Goal: Task Accomplishment & Management: Manage account settings

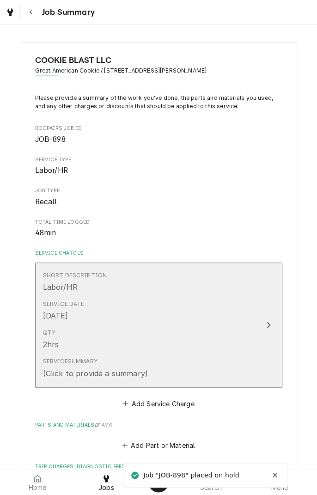
click at [246, 360] on div "Service Summary (Click to provide a summary)" at bounding box center [149, 368] width 212 height 29
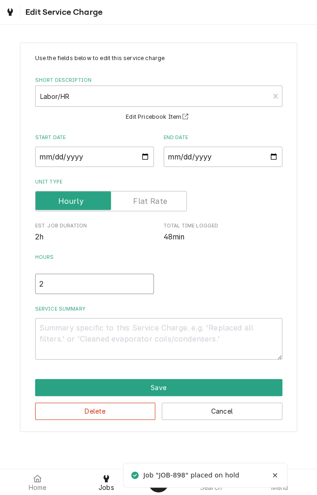
click at [55, 283] on input "2" at bounding box center [94, 284] width 119 height 20
type textarea "x"
type input "1"
type textarea "x"
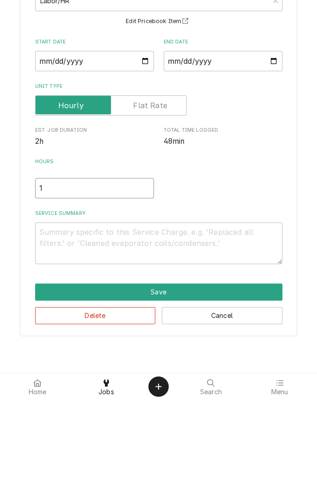
type input "1"
click at [158, 332] on textarea "Service Summary" at bounding box center [158, 339] width 247 height 42
type textarea "x"
type textarea "P"
type textarea "x"
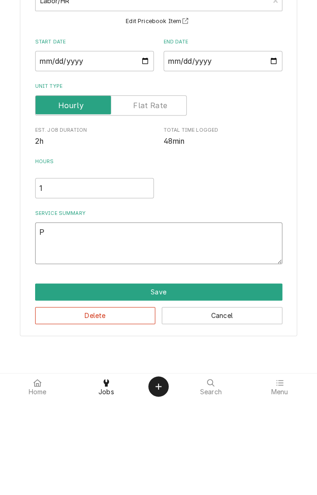
type textarea "Pi"
type textarea "x"
type textarea "Pic"
type textarea "x"
type textarea "Pick"
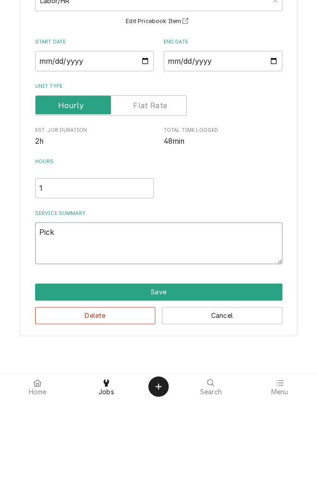
type textarea "x"
type textarea "Picke"
type textarea "x"
type textarea "Picked"
type textarea "x"
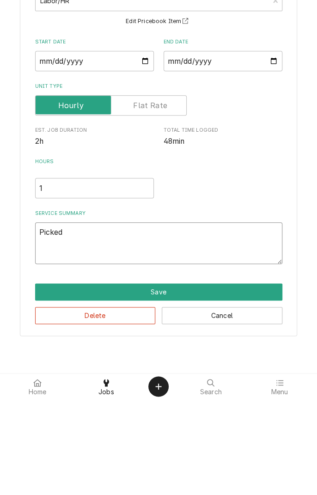
type textarea "Picke"
type textarea "x"
type textarea "Pick"
type textarea "x"
type textarea "Pic"
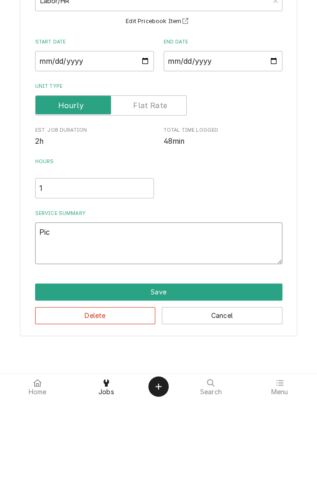
type textarea "x"
type textarea "Pi"
type textarea "x"
type textarea "P"
type textarea "x"
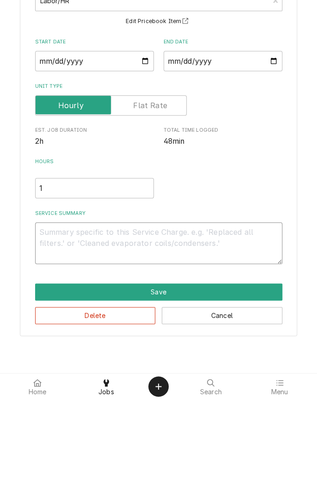
type textarea "x"
type textarea "("
type textarea "x"
type textarea "(9"
type textarea "x"
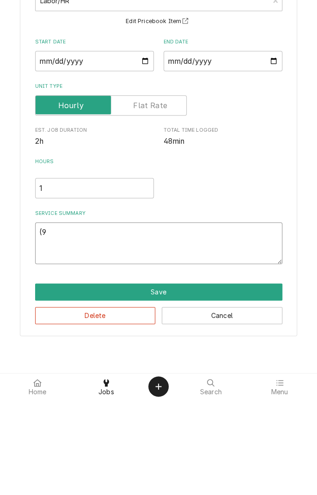
type textarea "(9/"
type textarea "x"
type textarea "(9/8"
type textarea "x"
type textarea "(9/8/"
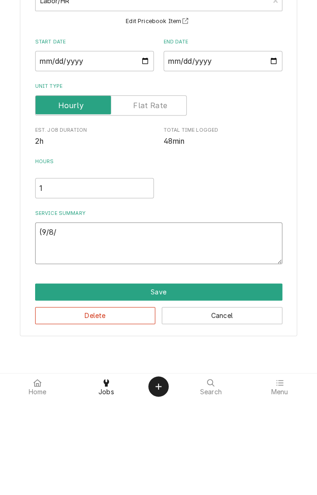
type textarea "x"
type textarea "(9/8/2"
type textarea "x"
type textarea "(9/8/25"
type textarea "x"
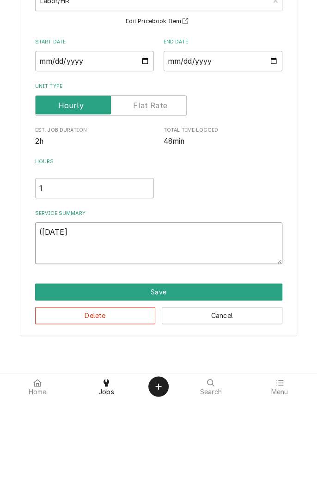
type textarea "(9/8/25)"
type textarea "x"
type textarea "(9/8/25)"
type textarea "x"
type textarea "(9/8/25) p"
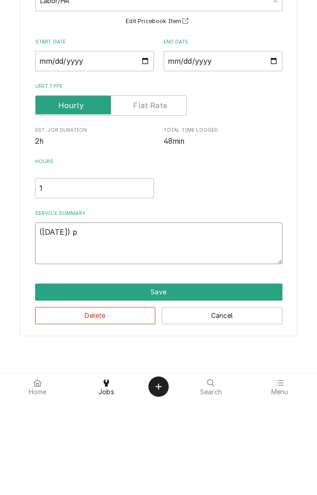
type textarea "x"
type textarea "(9/8/25) pi"
type textarea "x"
type textarea "(9/8/25) pic"
type textarea "x"
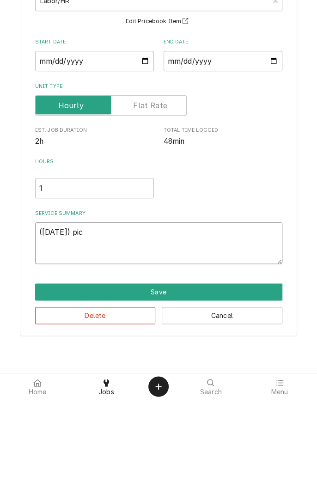
type textarea "(9/8/25) pick"
type textarea "x"
type textarea "(9/8/25) picke"
type textarea "x"
type textarea "(9/8/25) picked"
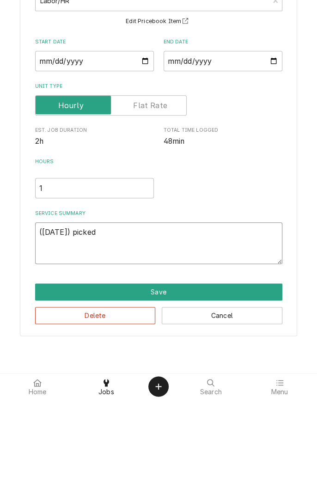
type textarea "x"
type textarea "(9/8/25) picked"
type textarea "x"
type textarea "(9/8/25) picked u"
type textarea "x"
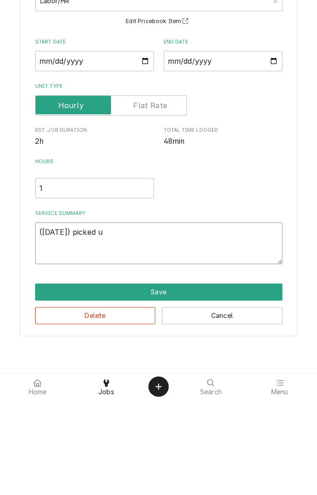
type textarea "(9/8/25) picked up"
type textarea "x"
type textarea "(9/8/25) picked up"
type textarea "x"
type textarea "(9/8/25) picked up m"
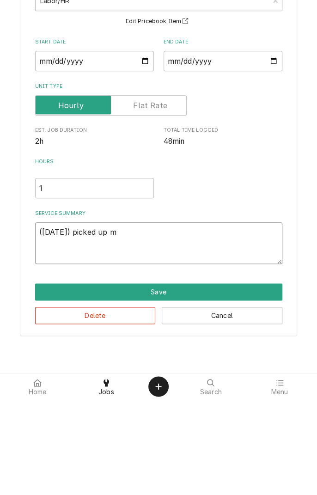
type textarea "x"
type textarea "(9/8/25) picked up mi"
type textarea "x"
type textarea "(9/8/25) picked up mix"
type textarea "x"
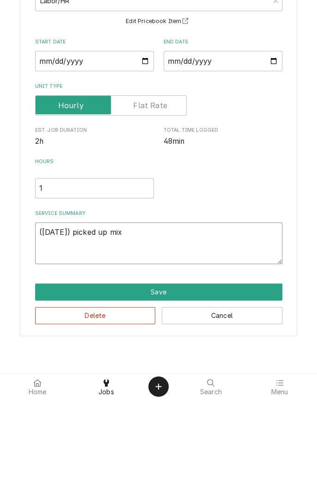
type textarea "(9/8/25) picked up mixe"
type textarea "x"
type textarea "(9/8/25) picked up mixer"
type textarea "x"
type textarea "(9/8/25) picked up mixer"
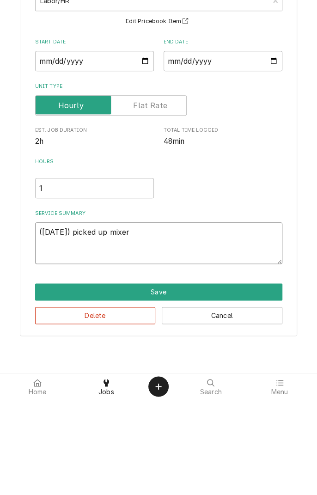
type textarea "x"
type textarea "(9/8/25) picked up mixer f"
type textarea "x"
type textarea "(9/8/25) picked up mixer fo"
type textarea "x"
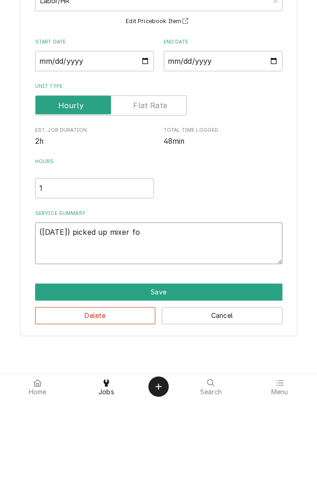
type textarea "(9/8/25) picked up mixer for"
type textarea "x"
type textarea "(9/8/25) picked up mixer for"
type textarea "x"
type textarea "(9/8/25) picked up mixer for i"
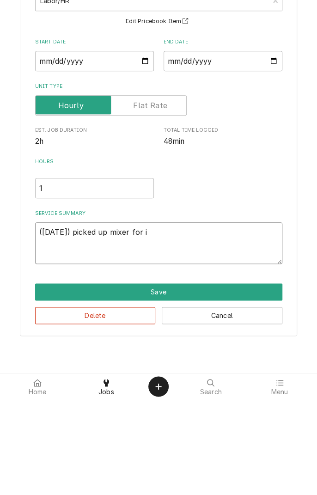
type textarea "x"
type textarea "(9/8/25) picked up mixer for in"
type textarea "x"
type textarea "(9/8/25) picked up mixer for in"
type textarea "x"
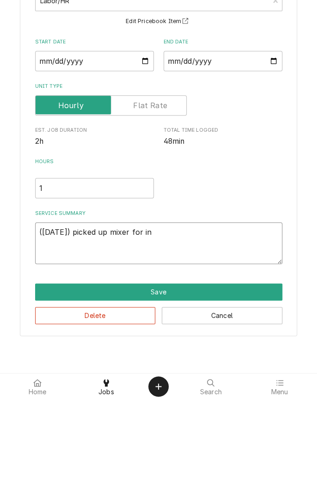
type textarea "(9/8/25) picked up mixer for in s"
type textarea "x"
type textarea "(9/8/25) picked up mixer for in sh"
type textarea "x"
type textarea "(9/8/25) picked up mixer for in sho"
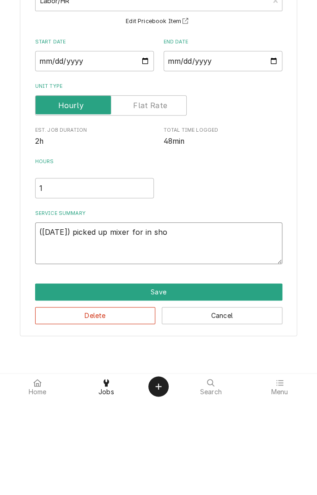
type textarea "x"
type textarea "(9/8/25) picked up mixer for in shop"
type textarea "x"
type textarea "(9/8/25) picked up mixer for in shop"
type textarea "x"
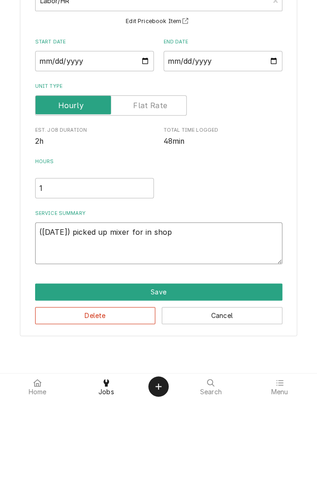
type textarea "(9/8/25) picked up mixer for in shop r"
type textarea "x"
type textarea "(9/8/25) picked up mixer for in shop re"
type textarea "x"
type textarea "(9/8/25) picked up mixer for in shop rep"
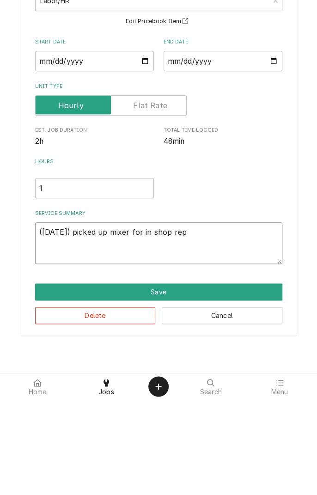
type textarea "x"
type textarea "(9/8/25) picked up mixer for in shop repairs"
type textarea "x"
type textarea "(9/8/25) picked up mixer for in shop repairs ("
type textarea "x"
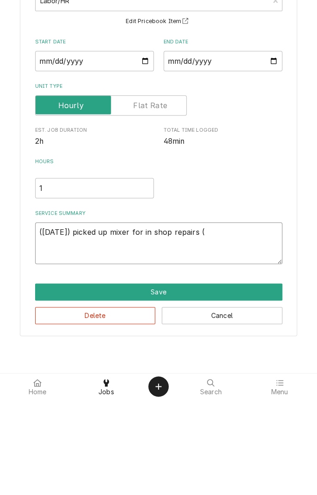
type textarea "(9/8/25) picked up mixer for in shop repairs (1"
type textarea "x"
type textarea "(9/8/25) picked up mixer for in shop repairs (1"
type textarea "x"
type textarea "(9/8/25) picked up mixer for in shop repairs (1 l"
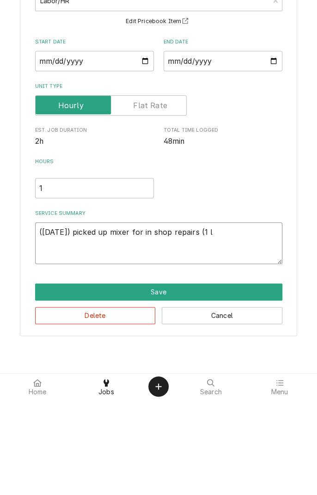
type textarea "x"
type textarea "(9/8/25) picked up mixer for in shop repairs (1 la"
type textarea "x"
type textarea "(9/8/25) picked up mixer for in shop repairs (1 lab"
type textarea "x"
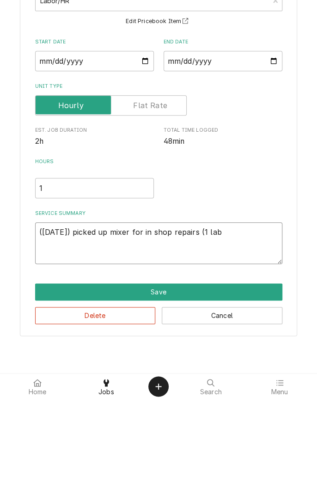
type textarea "(9/8/25) picked up mixer for in shop repairs (1 labo"
type textarea "x"
type textarea "(9/8/25) picked up mixer for in shop repairs (1 labor"
type textarea "x"
type textarea "(9/8/25) picked up mixer for in shop repairs (1 labor)"
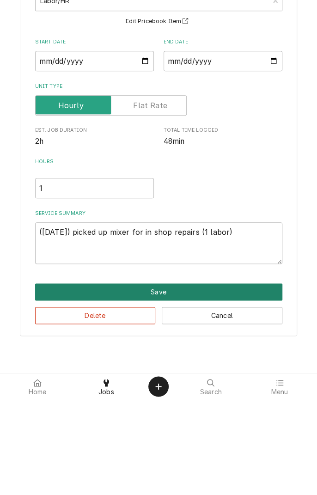
click at [159, 394] on button "Save" at bounding box center [158, 387] width 247 height 17
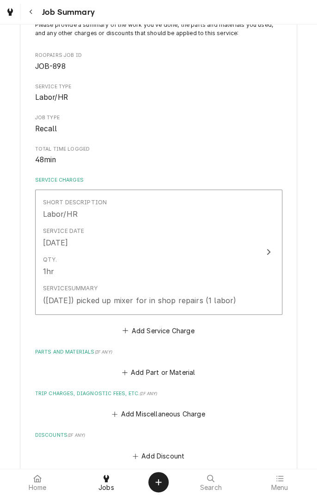
scroll to position [73, 0]
click at [161, 409] on button "Add Miscellaneous Charge" at bounding box center [158, 413] width 96 height 13
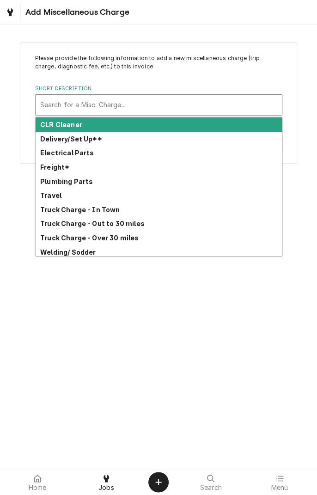
click at [105, 213] on div "Truck Charge - In Town" at bounding box center [159, 209] width 246 height 14
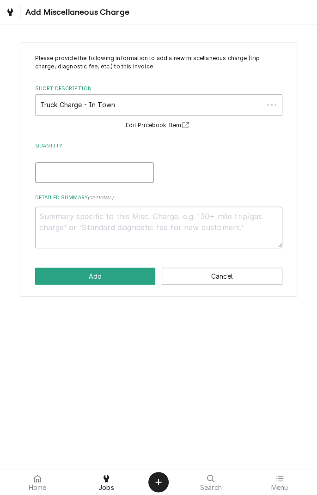
click at [110, 174] on input "Quantity" at bounding box center [94, 172] width 119 height 20
type textarea "x"
type input "1"
type textarea "x"
type input "1"
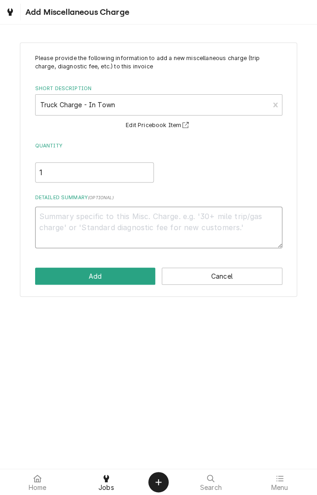
click at [120, 216] on textarea "Detailed Summary ( optional )" at bounding box center [158, 228] width 247 height 42
type textarea "x"
type textarea "8"
type textarea "x"
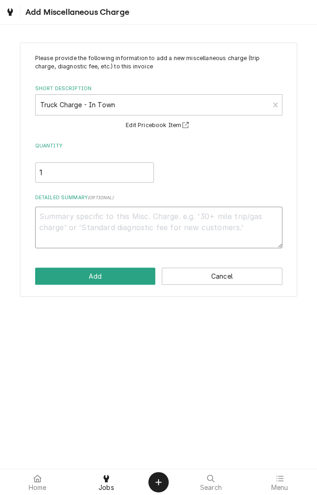
type textarea "9"
type textarea "x"
type textarea "9/"
type textarea "x"
type textarea "9/8"
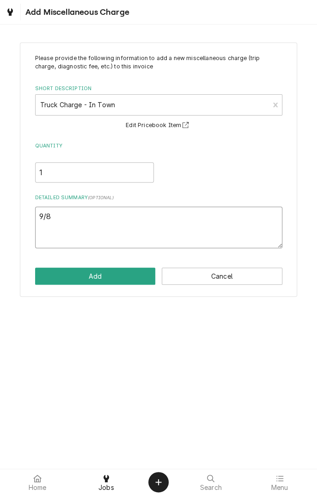
type textarea "x"
type textarea "9/8/"
type textarea "x"
type textarea "9/8/2"
type textarea "x"
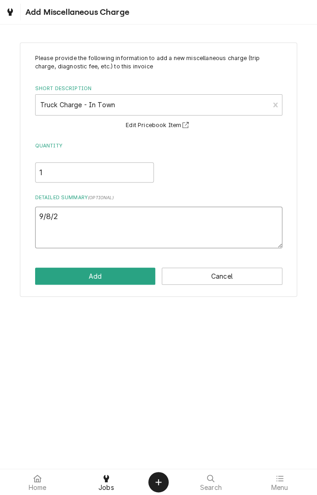
type textarea "9/8/25"
type textarea "x"
type textarea "9/8/25"
type textarea "x"
type textarea "9/8/25 t"
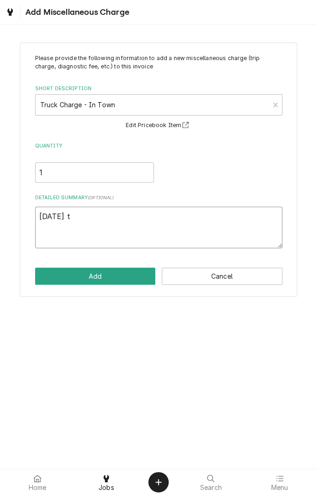
type textarea "x"
type textarea "9/8/25 tr"
type textarea "x"
type textarea "9/8/25 tru"
type textarea "x"
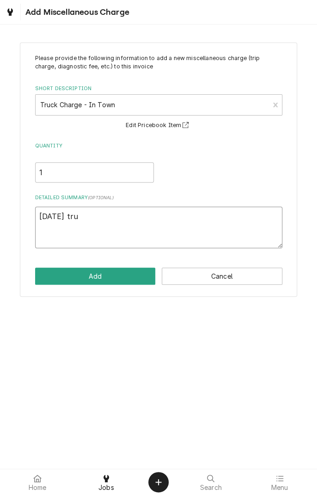
type textarea "9/8/25 truc"
type textarea "x"
type textarea "9/8/25 truck"
type textarea "x"
type textarea "9/8/25 truck"
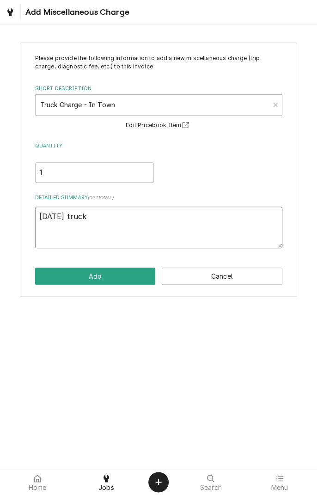
type textarea "x"
type textarea "9/8/25 truck c"
type textarea "x"
type textarea "9/8/25 truck ch"
type textarea "x"
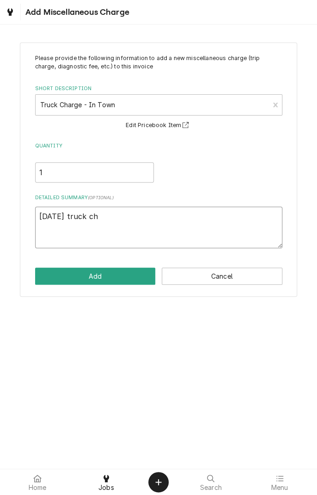
type textarea "9/8/25 truck cha"
type textarea "x"
type textarea "9/8/25 truck char"
type textarea "x"
type textarea "9/8/25 truck charg"
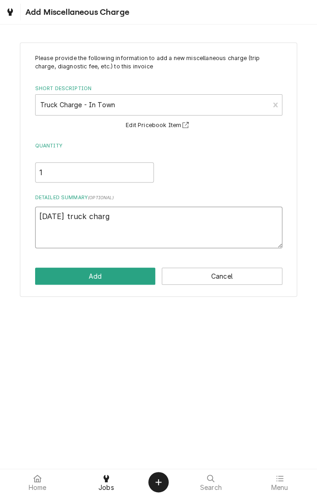
type textarea "x"
type textarea "9/8/25 truck charge"
type textarea "x"
type textarea "9/8/25 truck charge"
type textarea "x"
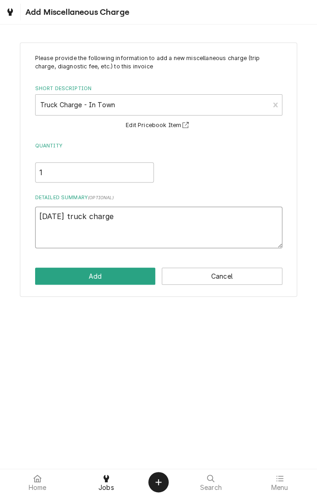
type textarea "9/8/25 truck charge f"
type textarea "x"
type textarea "9/8/25 truck charge fo"
type textarea "x"
type textarea "9/8/25 truck charge for"
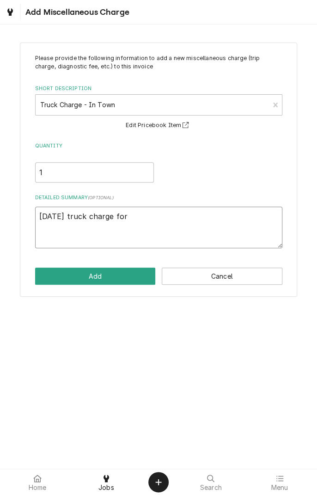
type textarea "x"
type textarea "9/8/25 truck charge for"
type textarea "x"
type textarea "9/8/25 truck charge for p"
type textarea "x"
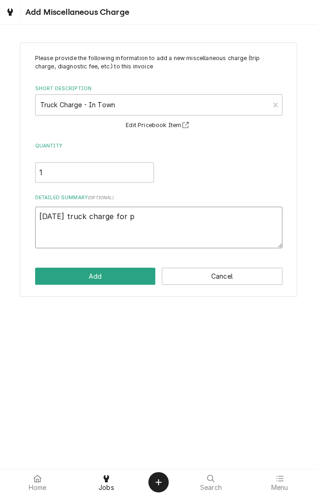
type textarea "9/8/25 truck charge for pu"
type textarea "x"
type textarea "9/8/25 truck charge for puc"
type textarea "x"
type textarea "9/8/25 truck charge for pu"
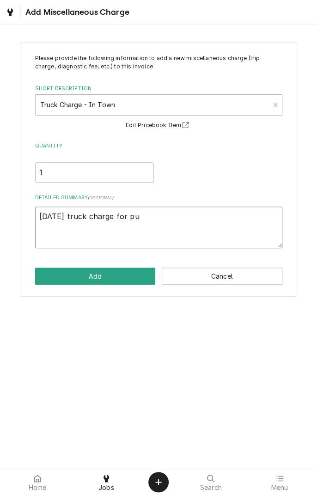
type textarea "x"
type textarea "9/8/25 truck charge for p"
type textarea "x"
type textarea "9/8/25 truck charge for pickup"
click at [113, 281] on button "Add" at bounding box center [95, 276] width 121 height 17
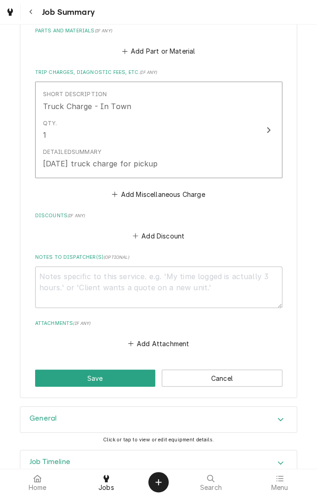
scroll to position [418, 0]
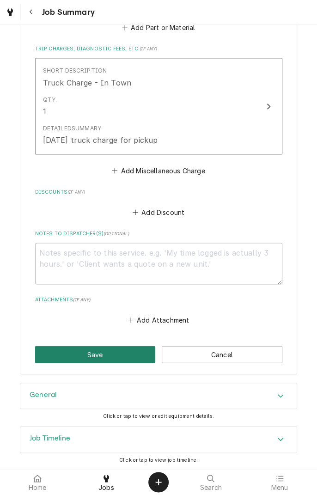
click at [113, 356] on button "Save" at bounding box center [95, 354] width 121 height 17
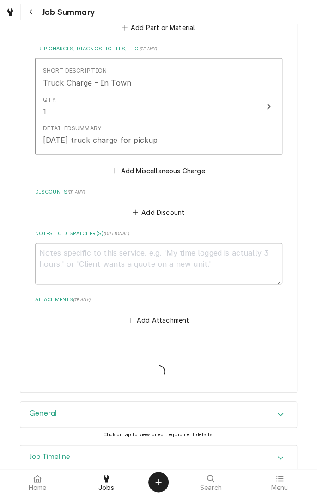
type textarea "x"
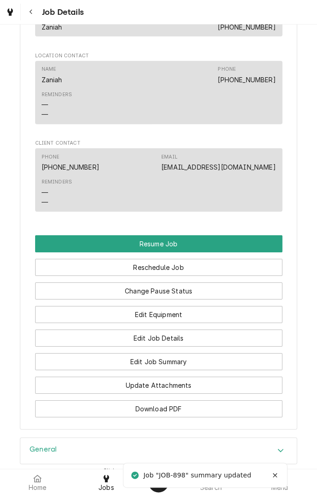
scroll to position [850, 0]
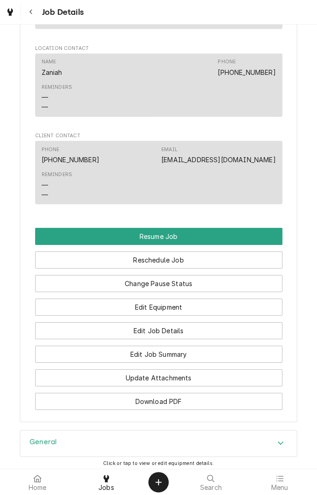
click at [31, 12] on icon "Navigate back" at bounding box center [31, 12] width 4 height 6
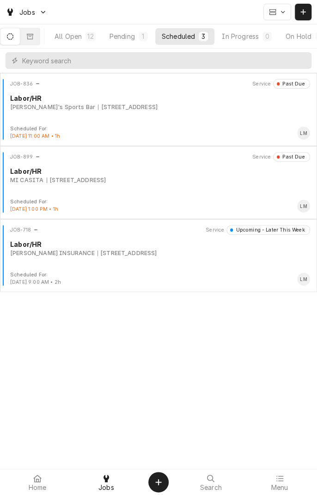
click at [46, 483] on div "Home" at bounding box center [38, 482] width 64 height 18
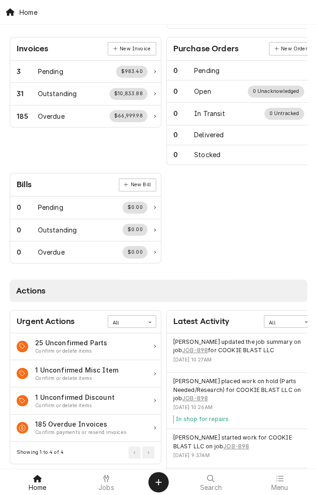
scroll to position [163, 0]
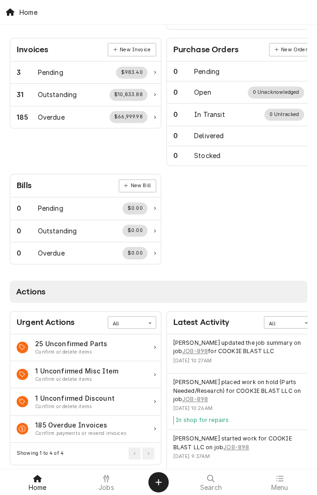
click at [211, 480] on icon at bounding box center [210, 478] width 7 height 7
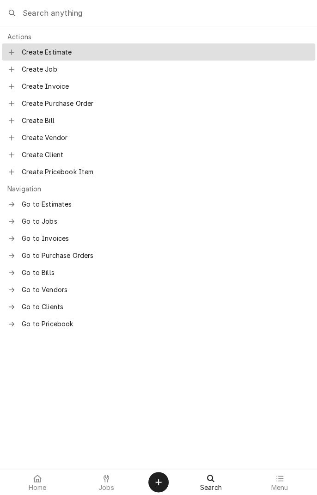
click at [45, 326] on div "Go to Pricebook" at bounding box center [158, 323] width 313 height 17
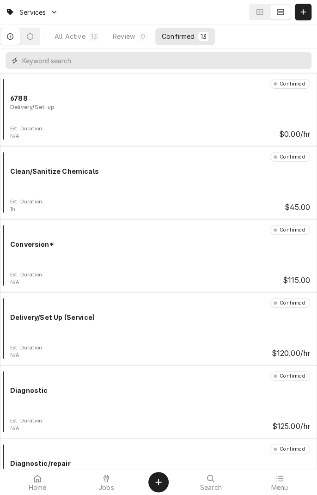
click at [105, 63] on input "Dynamic Content Wrapper" at bounding box center [164, 60] width 285 height 17
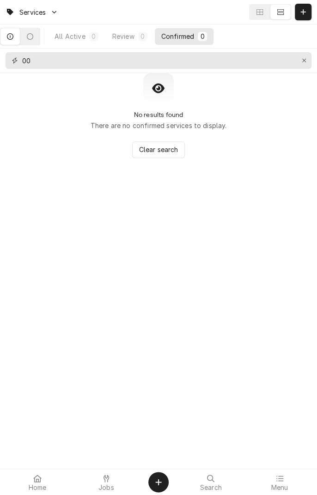
type input "0"
type input "M"
type input "Manitowoc"
click at [79, 37] on div "All Active" at bounding box center [70, 36] width 31 height 10
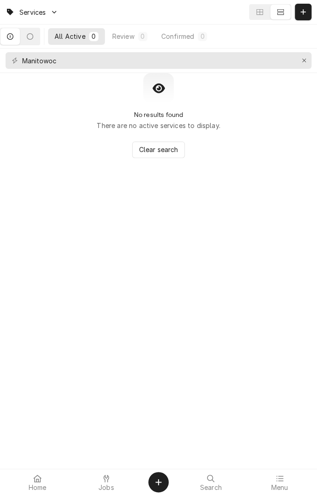
click at [40, 41] on button "Dynamic Content Wrapper" at bounding box center [29, 36] width 19 height 17
click at [41, 486] on span "Home" at bounding box center [38, 487] width 18 height 7
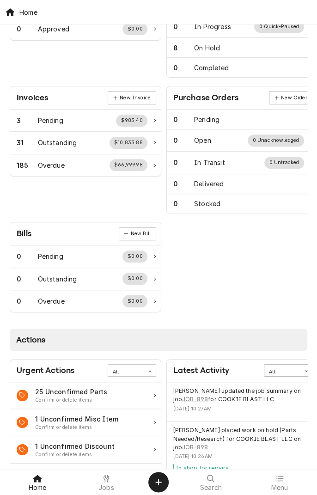
scroll to position [0, 0]
click at [206, 481] on div at bounding box center [210, 478] width 11 height 11
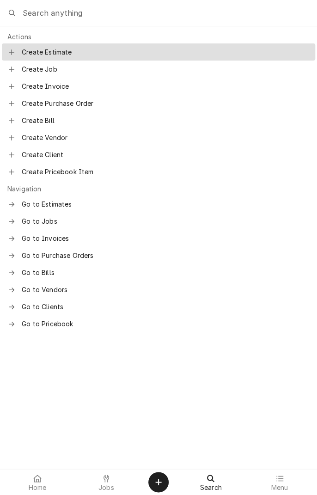
click at [85, 172] on span "Create Pricebook Item" at bounding box center [166, 172] width 288 height 10
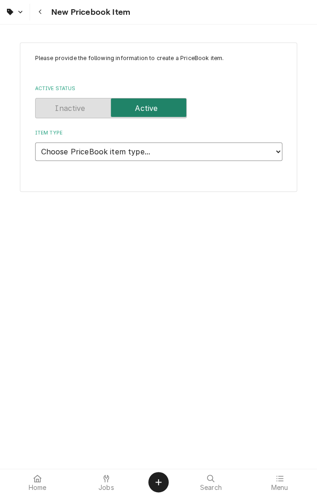
click at [276, 155] on select "Choose PriceBook item type... Service Charge Part or Material Miscellaneous Cha…" at bounding box center [158, 151] width 247 height 18
select select "2"
click at [35, 142] on select "Choose PriceBook item type... Service Charge Part or Material Miscellaneous Cha…" at bounding box center [158, 151] width 247 height 18
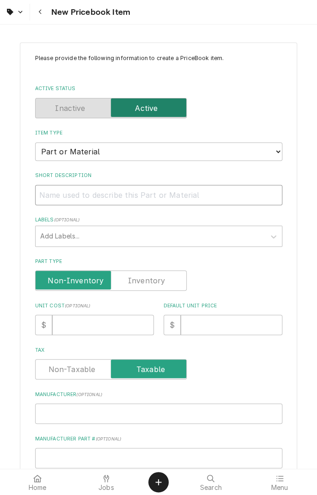
click at [263, 196] on input "Short Description" at bounding box center [158, 195] width 247 height 20
type textarea "x"
type input "M"
type textarea "x"
type input "Ma"
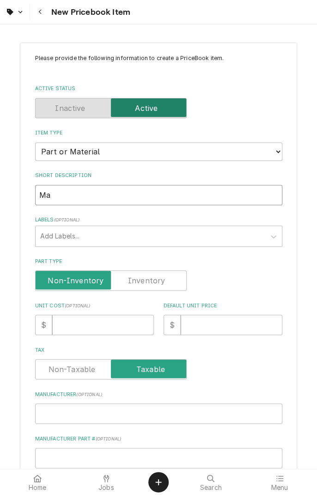
type textarea "x"
type input "Man"
type textarea "x"
type input "Mani"
type textarea "x"
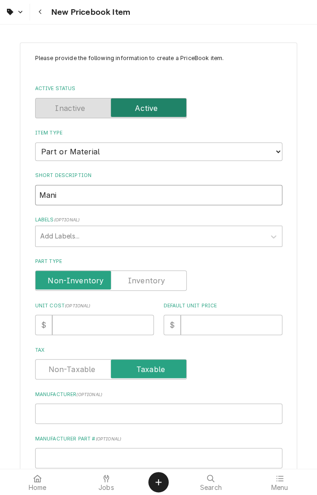
type input "Manitowoc"
type textarea "x"
type input "Manitowoc w"
type textarea "x"
type input "Manitowoc wa"
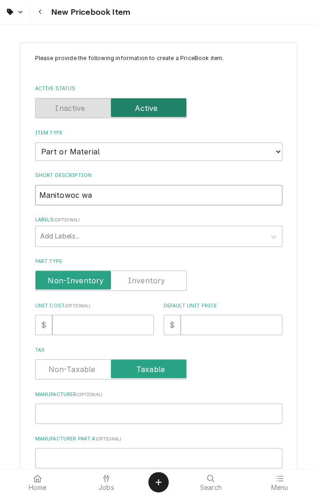
type textarea "x"
type input "Manitowoc wat"
type textarea "x"
type input "Manitowoc wate"
type textarea "x"
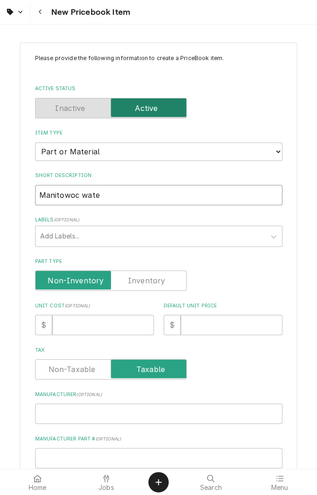
type input "Manitowoc water"
type textarea "x"
type input "Manitowoc water"
type textarea "x"
type input "Manitowoc water i"
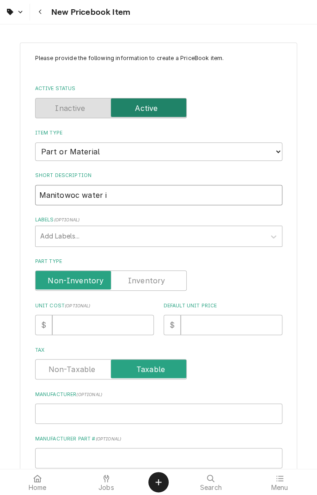
type textarea "x"
type input "Manitowoc water in"
type textarea "x"
type input "Manitowoc water inl"
type textarea "x"
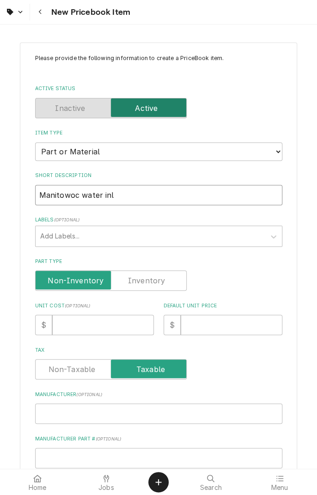
type input "Manitowoc water inle"
type textarea "x"
type input "Manitowoc water inlet"
type textarea "x"
type input "Manitowoc water inlet"
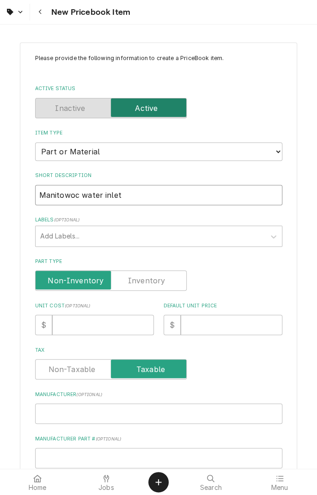
type textarea "x"
type input "Manitowoc water inlet 1"
type textarea "x"
type input "Manitowoc water inlet 12"
type textarea "x"
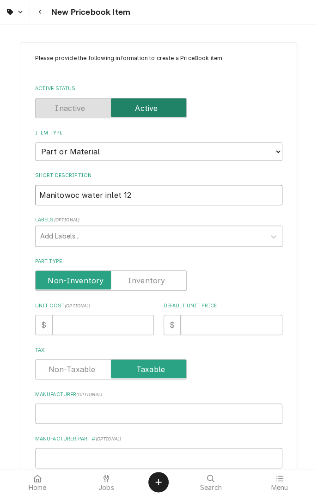
type input "Manitowoc water inlet 120"
type textarea "x"
type input "Manitowoc water inlet 120"
type textarea "x"
type input "Manitowoc water inlet 120 v"
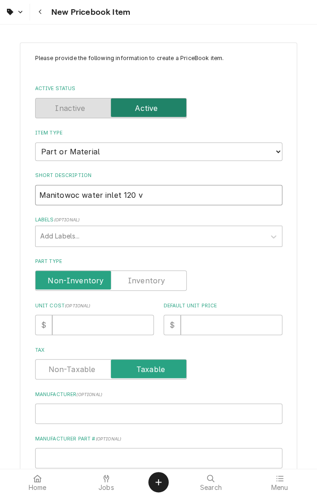
type textarea "x"
type input "Manitowoc water inlet 120 v"
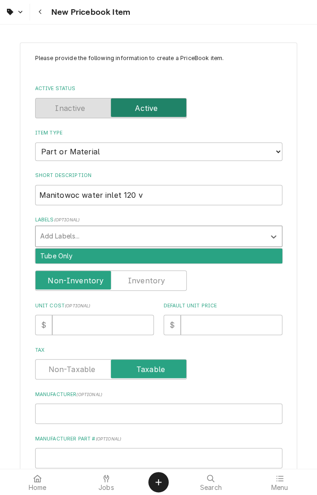
click at [266, 93] on div "Active Status" at bounding box center [158, 101] width 247 height 33
type textarea "x"
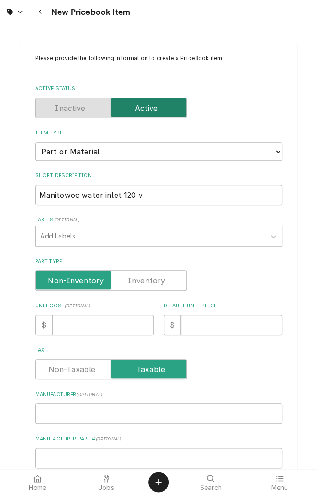
click at [158, 280] on label "Part Type" at bounding box center [111, 280] width 152 height 20
click at [158, 280] on input "Part Type" at bounding box center [110, 280] width 143 height 20
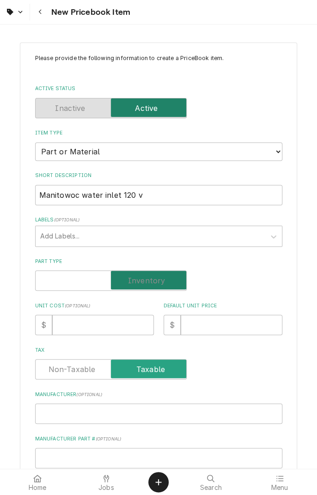
checkbox input "true"
click at [114, 328] on input "Unit Cost ( optional )" at bounding box center [103, 325] width 102 height 20
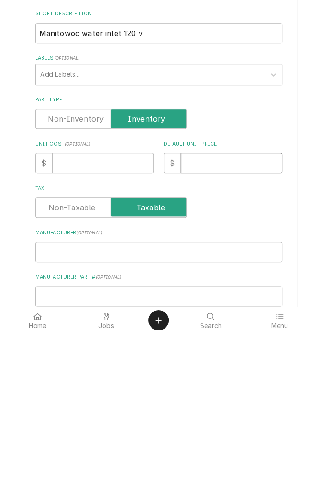
click at [240, 327] on input "Default Unit Price" at bounding box center [232, 325] width 102 height 20
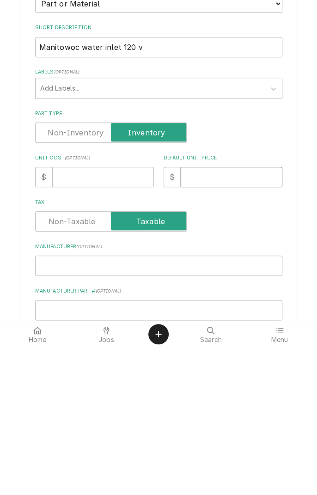
type textarea "x"
type input "1"
type textarea "x"
type input "16"
type textarea "x"
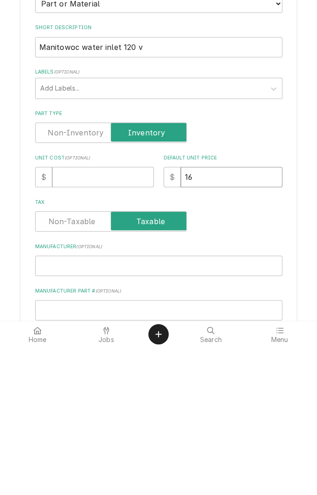
type input "168"
type textarea "x"
type input "168.9"
type textarea "x"
type input "168.95"
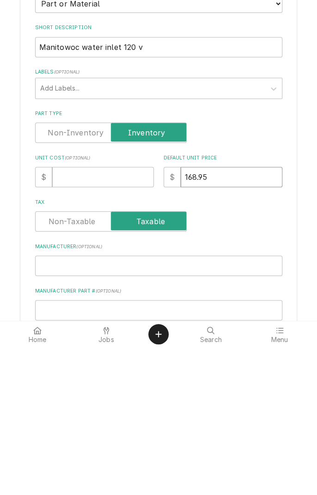
type textarea "x"
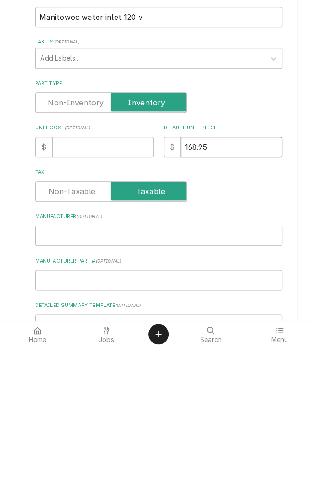
scroll to position [31, 0]
type input "168.95"
click at [195, 384] on input "Manufacturer ( optional )" at bounding box center [158, 383] width 247 height 20
type textarea "x"
type input "M"
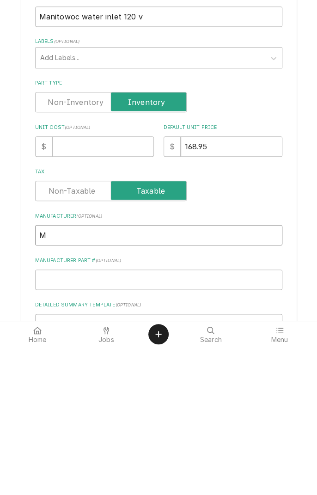
type textarea "x"
type input "Ma"
type textarea "x"
type input "Man"
type textarea "x"
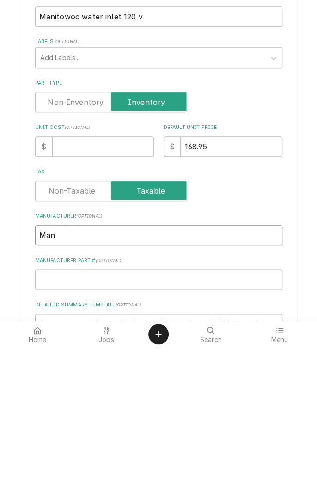
type input "Mani"
type textarea "x"
type input "Manitowoc"
type textarea "x"
type input "Manitowoc"
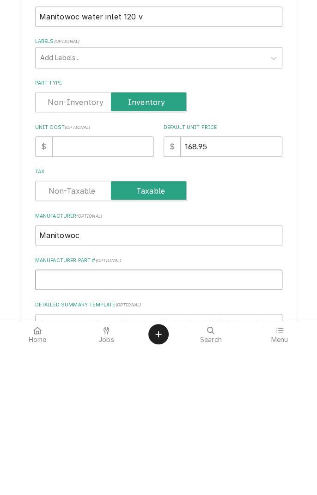
click at [172, 426] on input "Manufacturer Part # ( optional )" at bounding box center [158, 427] width 247 height 20
type textarea "x"
type input "0"
type textarea "x"
type input "00"
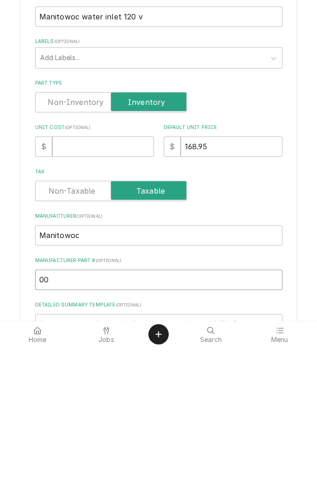
type textarea "x"
type input "000"
type textarea "x"
type input "0000"
type textarea "x"
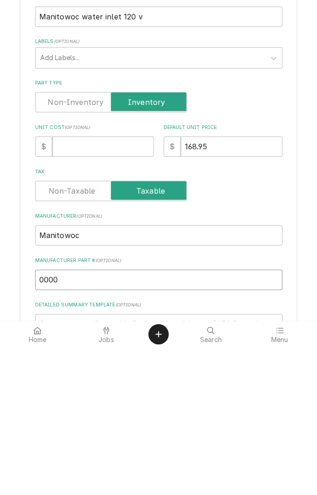
type input "00000"
type textarea "x"
type input "000009"
type textarea "x"
type input "0000091"
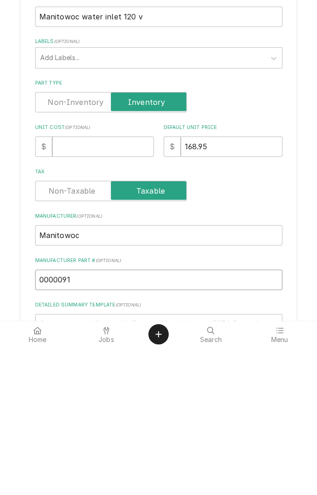
type textarea "x"
type input "00000912"
type textarea "x"
type input "000009120"
type textarea "x"
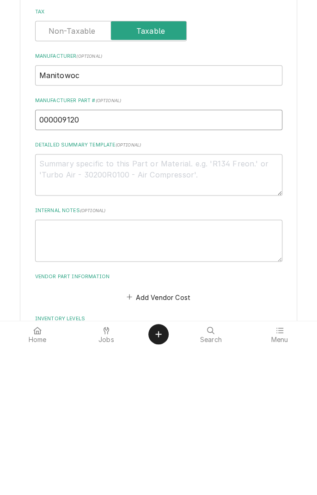
scroll to position [191, 0]
type input "000009120"
click at [157, 313] on textarea "Detailed Summary Template ( optional )" at bounding box center [158, 322] width 247 height 42
type textarea "x"
type textarea "1"
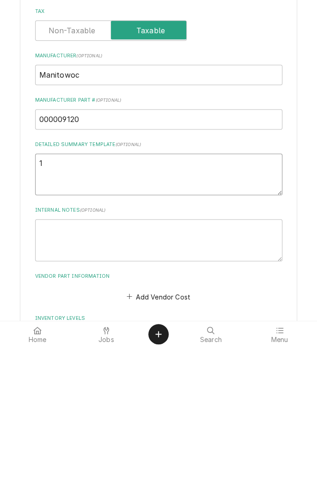
type textarea "x"
type textarea "12"
type textarea "x"
type textarea "120"
type textarea "x"
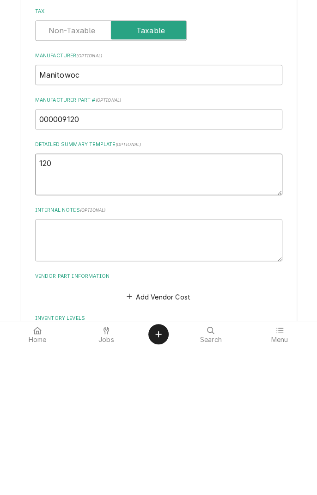
type textarea "120v"
type textarea "x"
type textarea "120v"
type textarea "x"
type textarea "120v w"
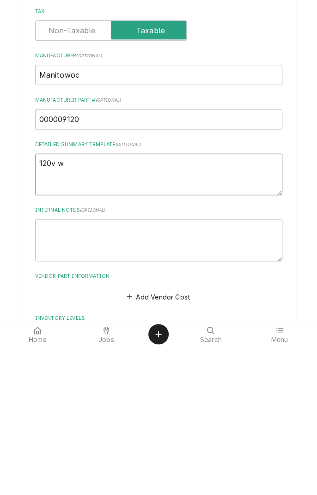
type textarea "x"
type textarea "120v wa"
type textarea "x"
type textarea "120v wat"
type textarea "x"
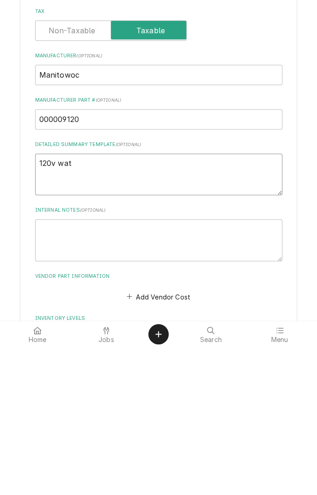
type textarea "120v wate"
type textarea "x"
type textarea "120v water"
type textarea "x"
type textarea "120v water"
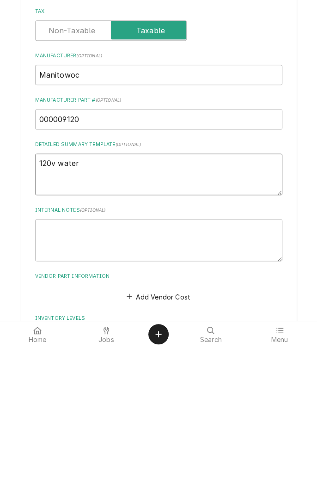
type textarea "x"
type textarea "120v water i"
type textarea "x"
type textarea "120v water in"
type textarea "x"
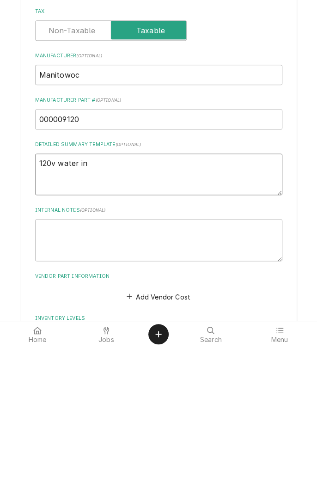
type textarea "120v water inl"
type textarea "x"
type textarea "120v water inle"
type textarea "x"
type textarea "120v water inlet"
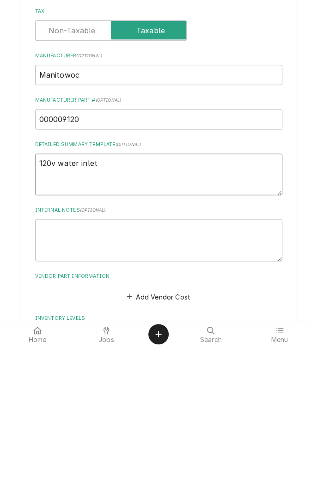
type textarea "x"
type textarea "120v water inlet"
type textarea "x"
type textarea "120v water inlet k"
type textarea "x"
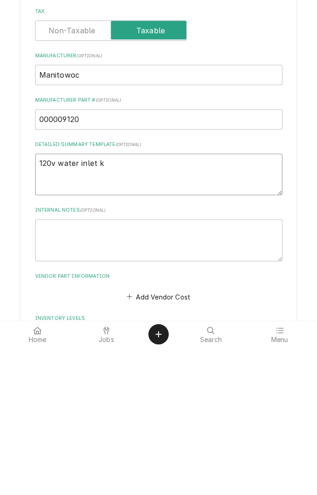
type textarea "120v water inlet ki"
type textarea "x"
type textarea "120v water inlet kit"
type textarea "x"
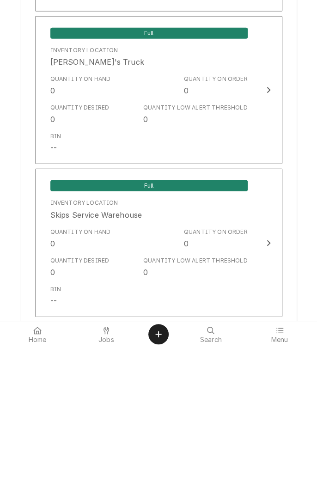
scroll to position [664, 0]
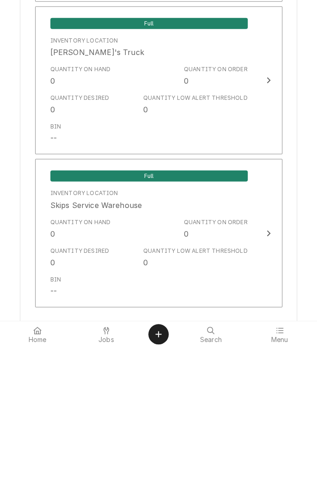
type textarea "120v water inlet kit"
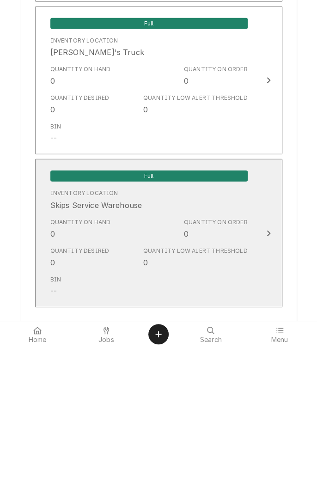
click at [267, 387] on button "Full Inventory Location Skips Service Warehouse Quantity on Hand 0 Quantity on …" at bounding box center [158, 381] width 247 height 148
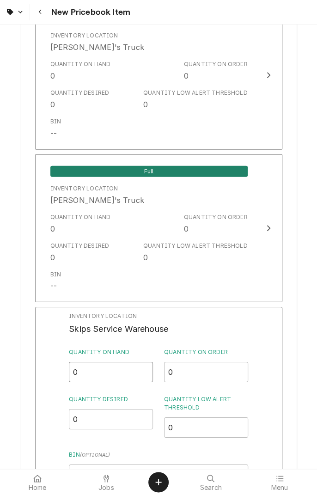
click at [108, 374] on input "0" at bounding box center [111, 372] width 84 height 20
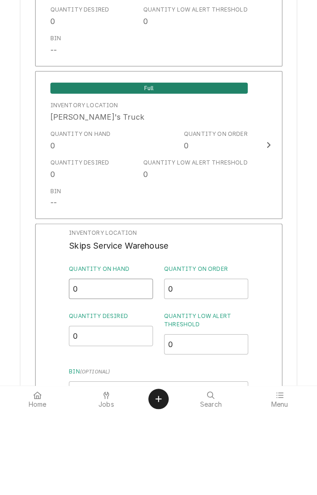
type textarea "x"
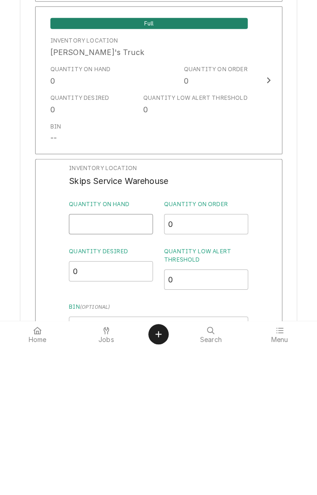
type input "1"
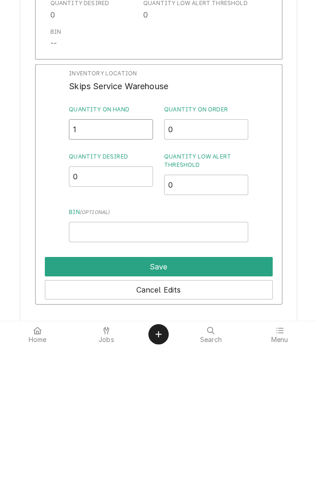
scroll to position [804, 0]
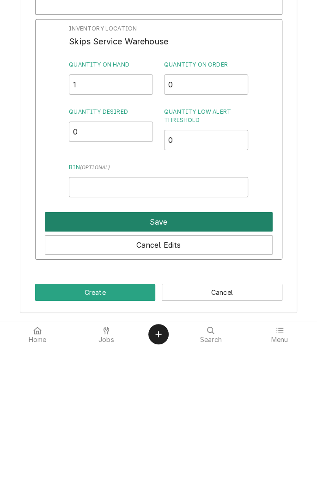
click at [182, 373] on button "Save" at bounding box center [159, 369] width 228 height 19
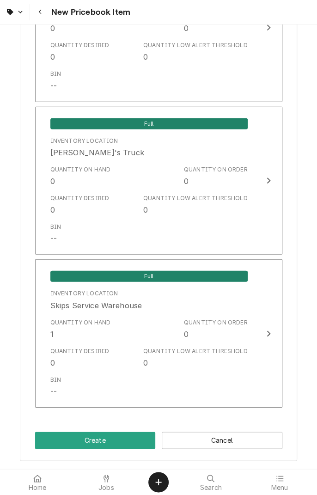
scroll to position [712, 0]
click at [97, 443] on button "Create" at bounding box center [95, 440] width 121 height 17
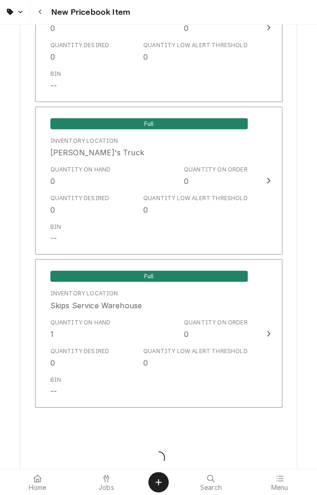
type textarea "x"
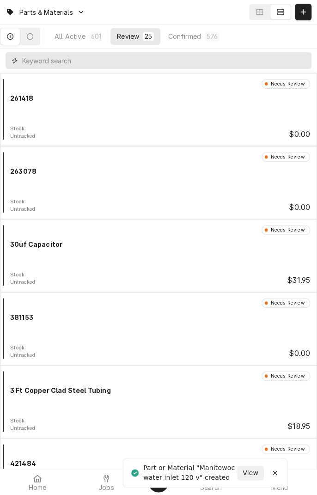
click at [113, 64] on input "Dynamic Content Wrapper" at bounding box center [164, 60] width 285 height 17
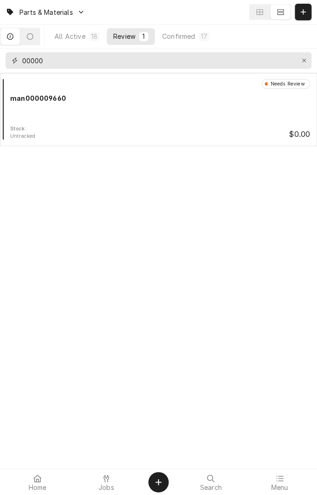
type input "00000"
click at [130, 36] on div "Review" at bounding box center [124, 36] width 22 height 10
click at [85, 39] on div "All Active" at bounding box center [70, 36] width 31 height 10
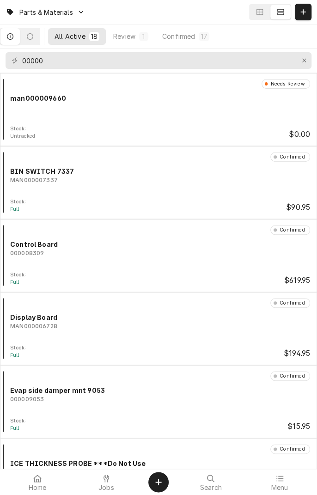
click at [12, 36] on button "Dynamic Content Wrapper" at bounding box center [9, 36] width 19 height 17
click at [304, 12] on icon "Dynamic Content Wrapper" at bounding box center [303, 12] width 6 height 6
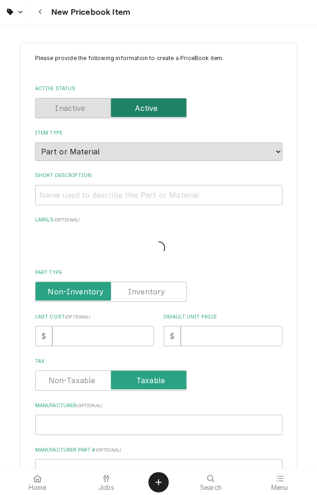
type textarea "x"
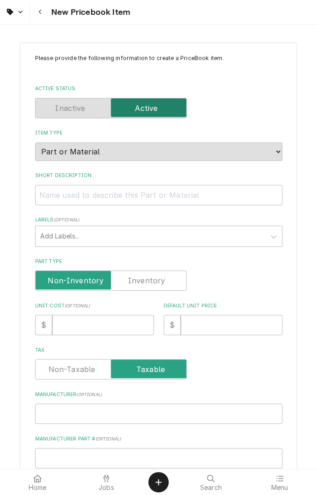
click at [105, 488] on span "Jobs" at bounding box center [106, 487] width 16 height 7
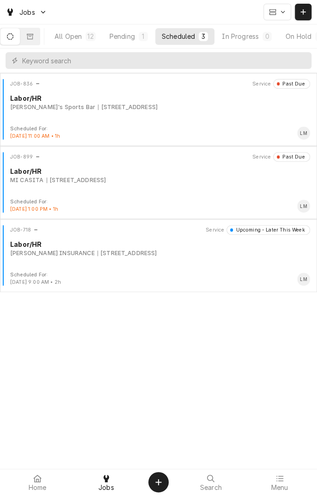
click at [33, 36] on icon "Dynamic Content Wrapper" at bounding box center [30, 36] width 6 height 6
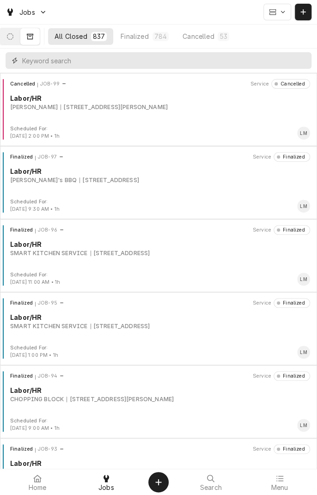
click at [102, 63] on input "Dynamic Content Wrapper" at bounding box center [164, 60] width 285 height 17
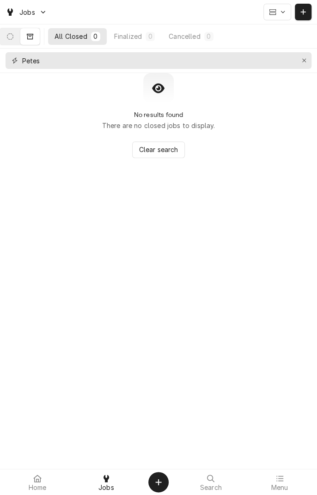
type input "Petes"
click at [302, 67] on button "Erase input" at bounding box center [304, 60] width 15 height 15
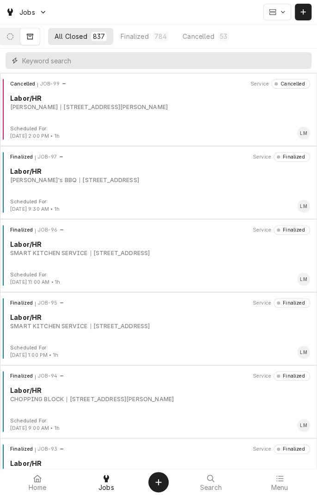
click at [130, 61] on input "Dynamic Content Wrapper" at bounding box center [164, 60] width 285 height 17
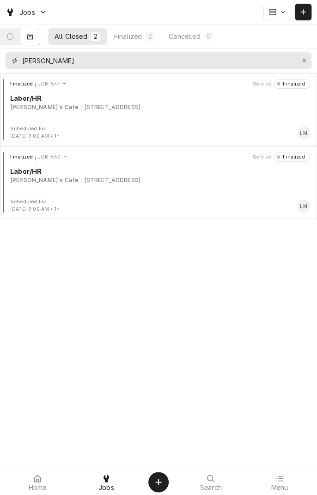
type input "Pete"
click at [81, 106] on div "[STREET_ADDRESS]" at bounding box center [111, 107] width 60 height 8
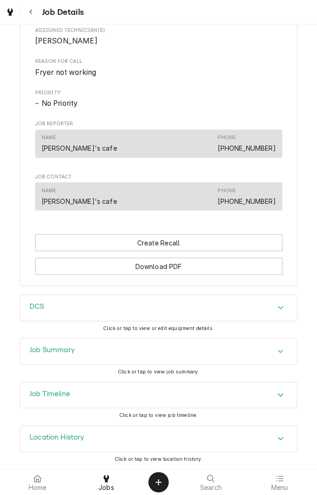
scroll to position [417, 0]
click at [282, 357] on div "Job Summary" at bounding box center [158, 351] width 276 height 26
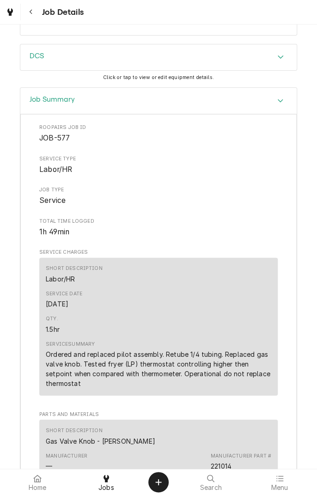
scroll to position [659, 0]
